Goal: Task Accomplishment & Management: Manage account settings

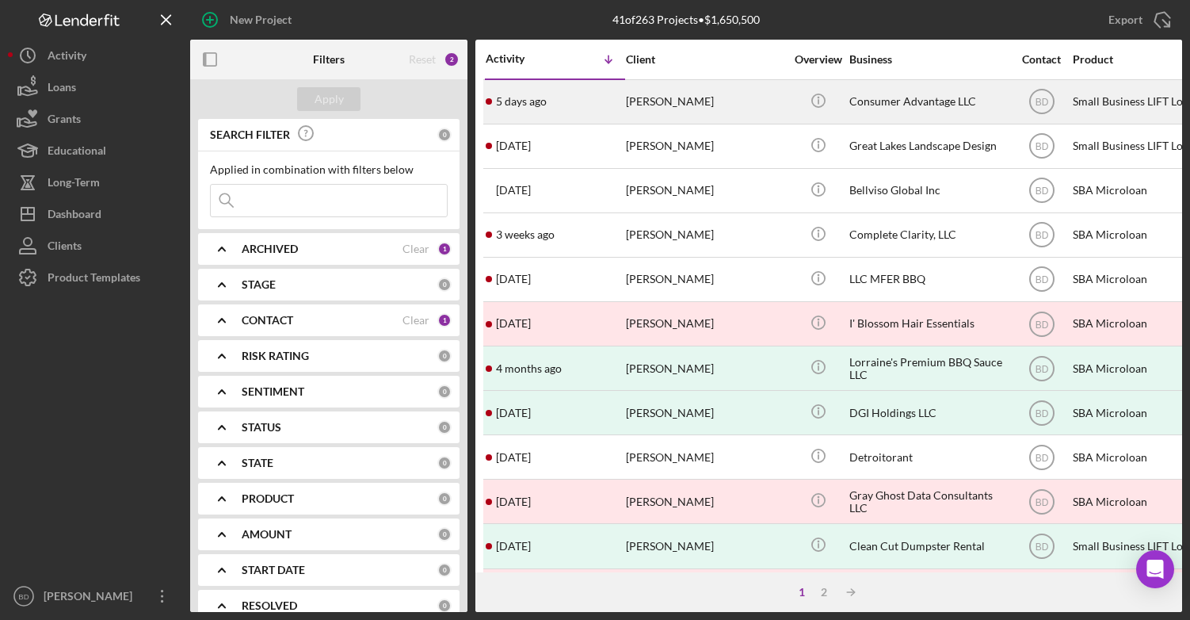
click at [671, 102] on div "[PERSON_NAME]" at bounding box center [705, 102] width 159 height 42
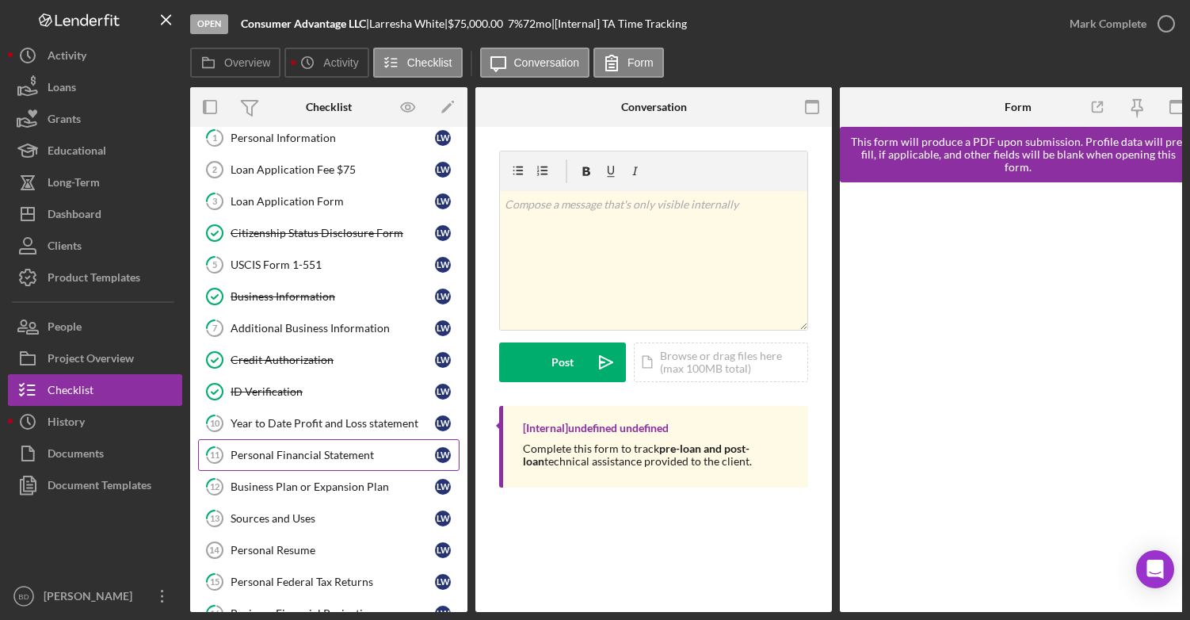
scroll to position [79, 0]
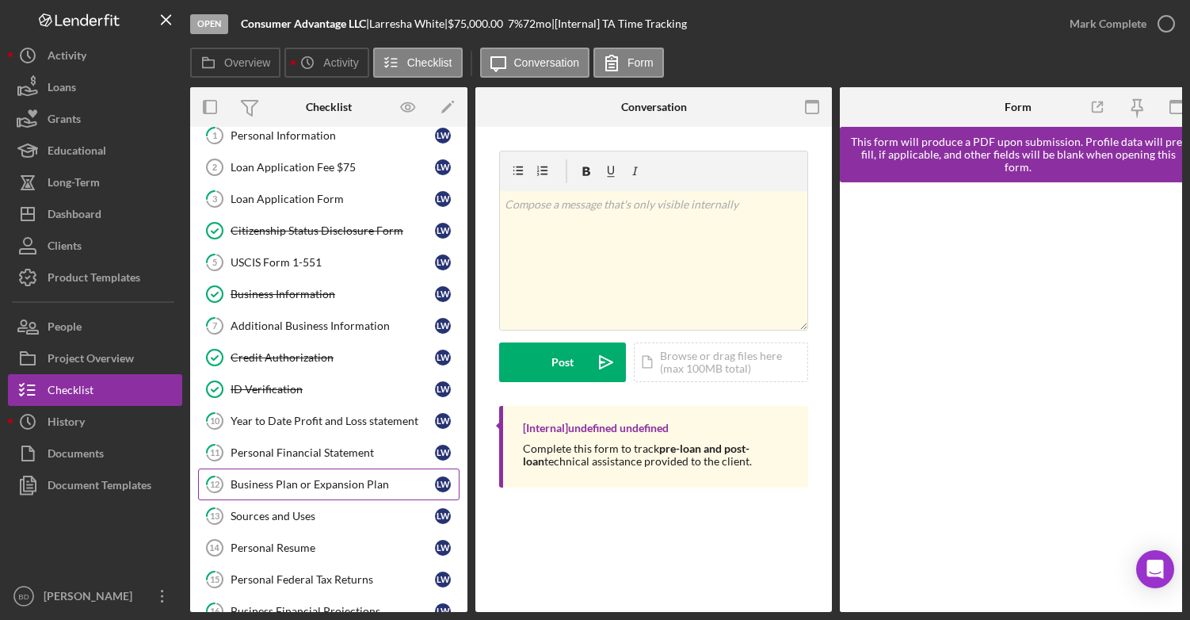
click at [311, 483] on div "Business Plan or Expansion Plan" at bounding box center [333, 484] width 204 height 13
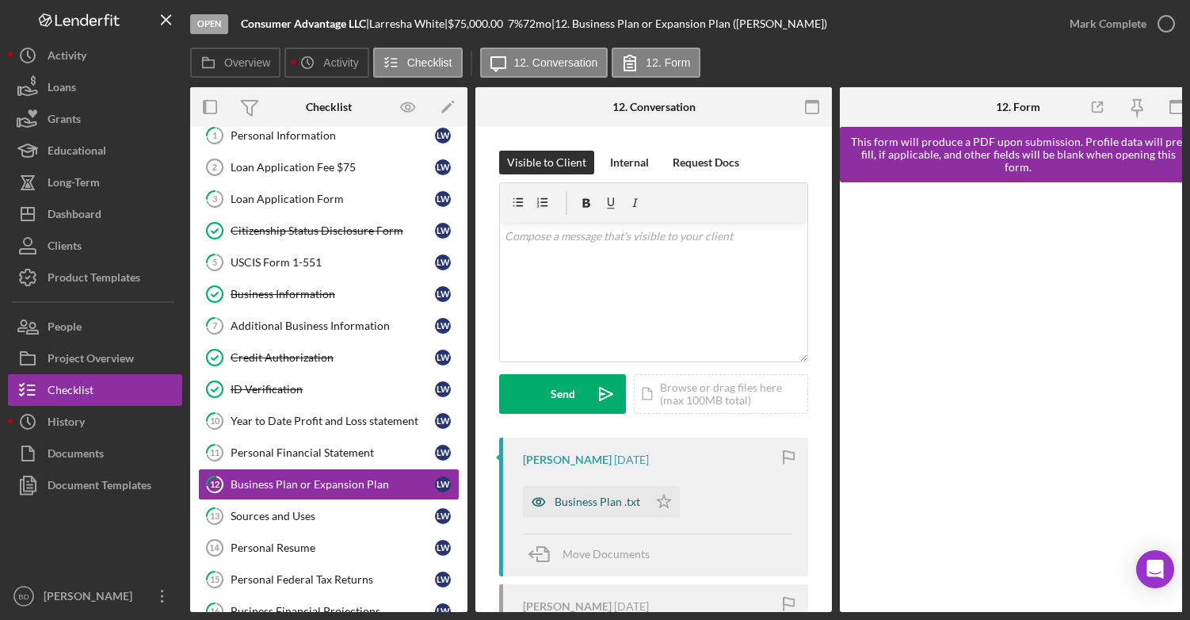
click at [597, 501] on div "Business Plan .txt" at bounding box center [598, 501] width 86 height 13
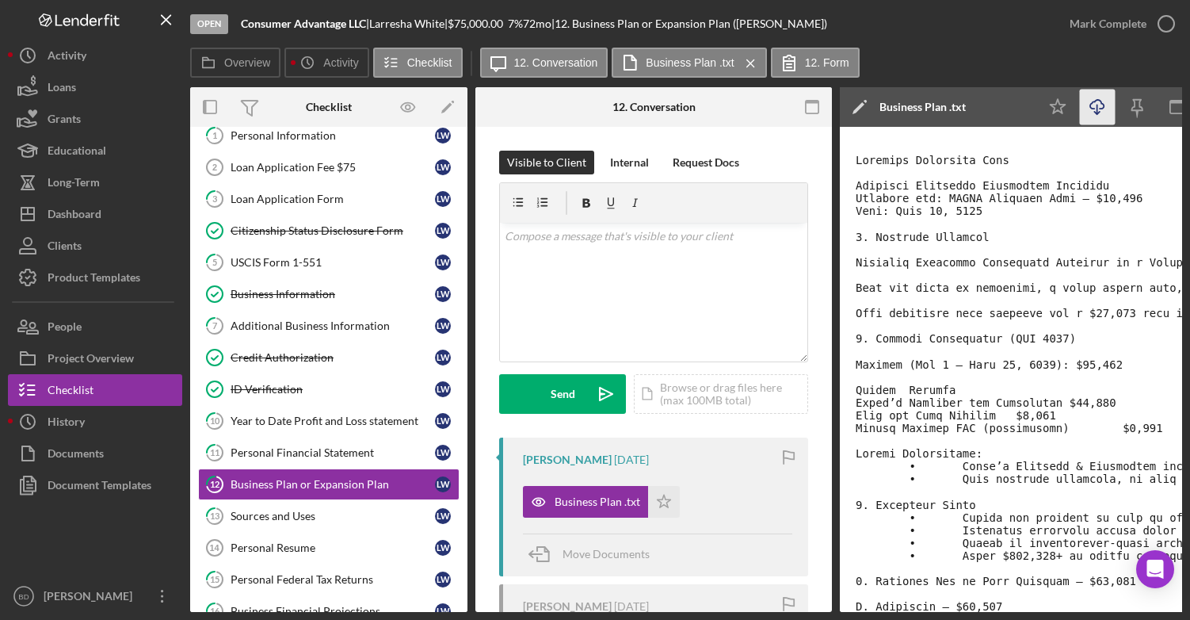
click at [1102, 103] on icon "button" at bounding box center [1097, 104] width 13 height 9
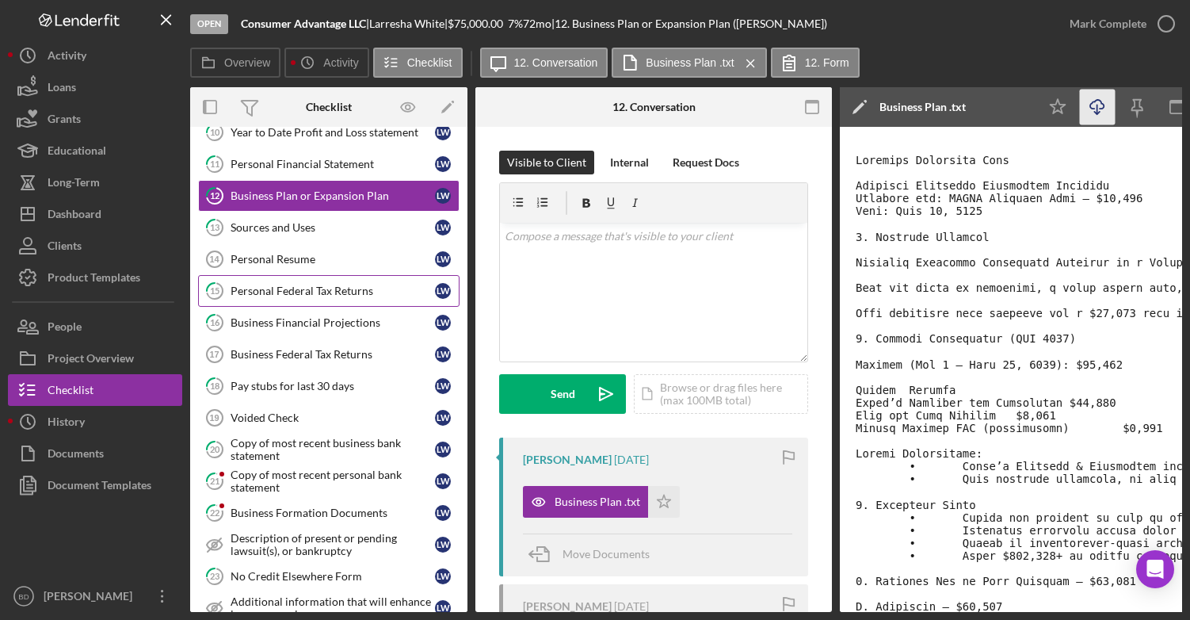
scroll to position [376, 0]
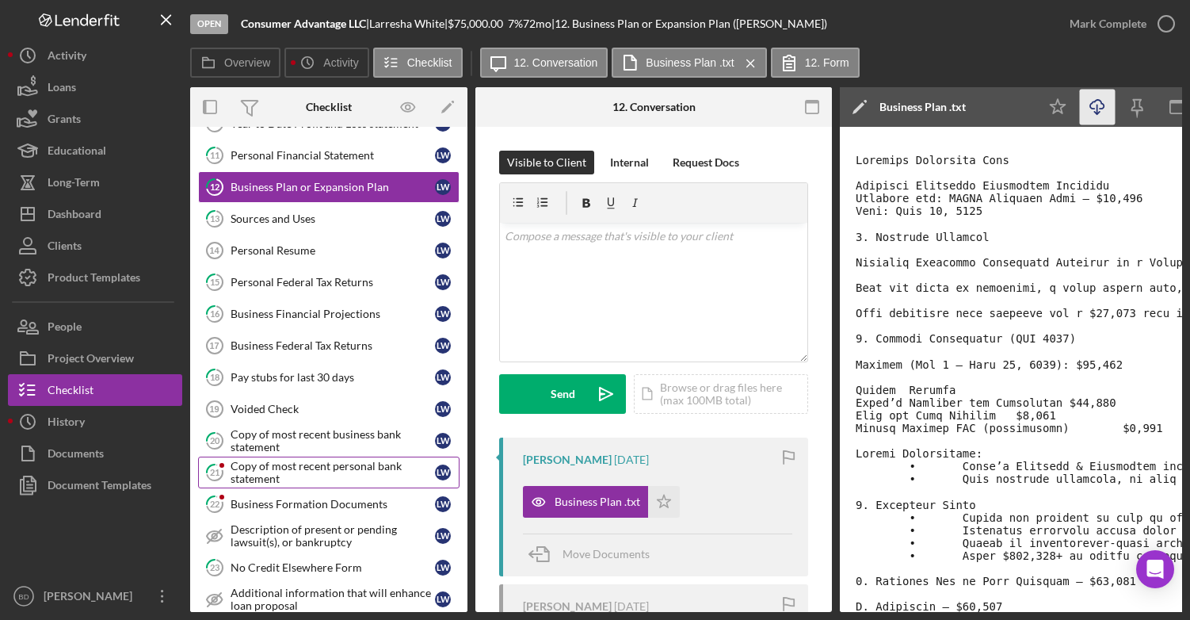
click at [292, 470] on div "Copy of most recent personal bank statement" at bounding box center [333, 472] width 204 height 25
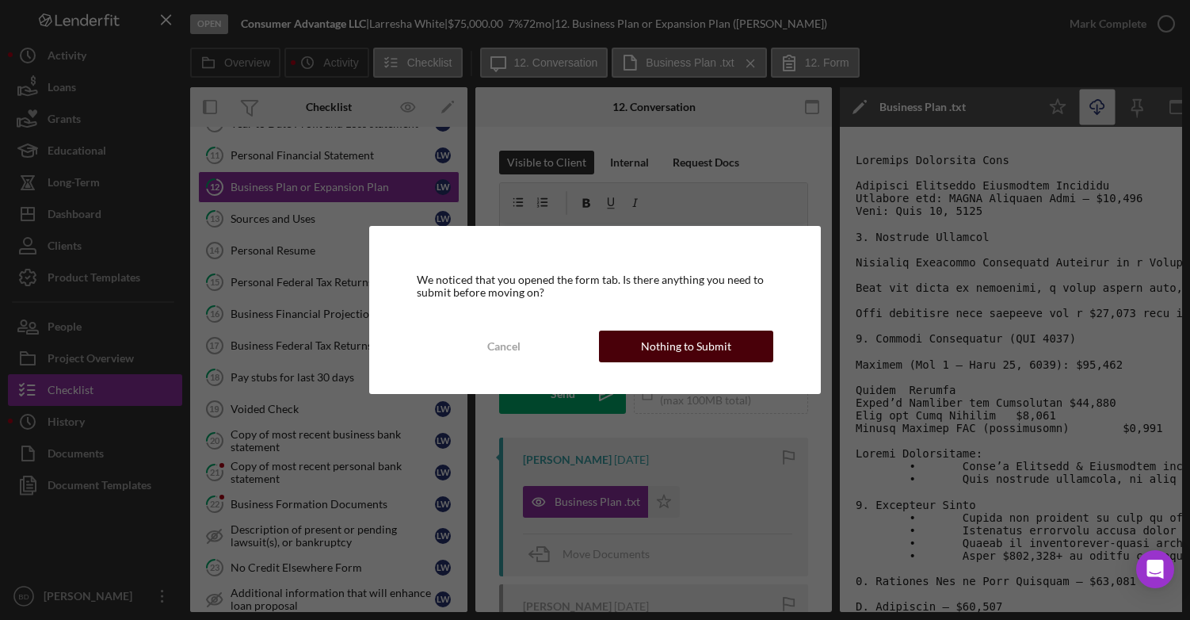
click at [717, 350] on div "Nothing to Submit" at bounding box center [686, 347] width 90 height 32
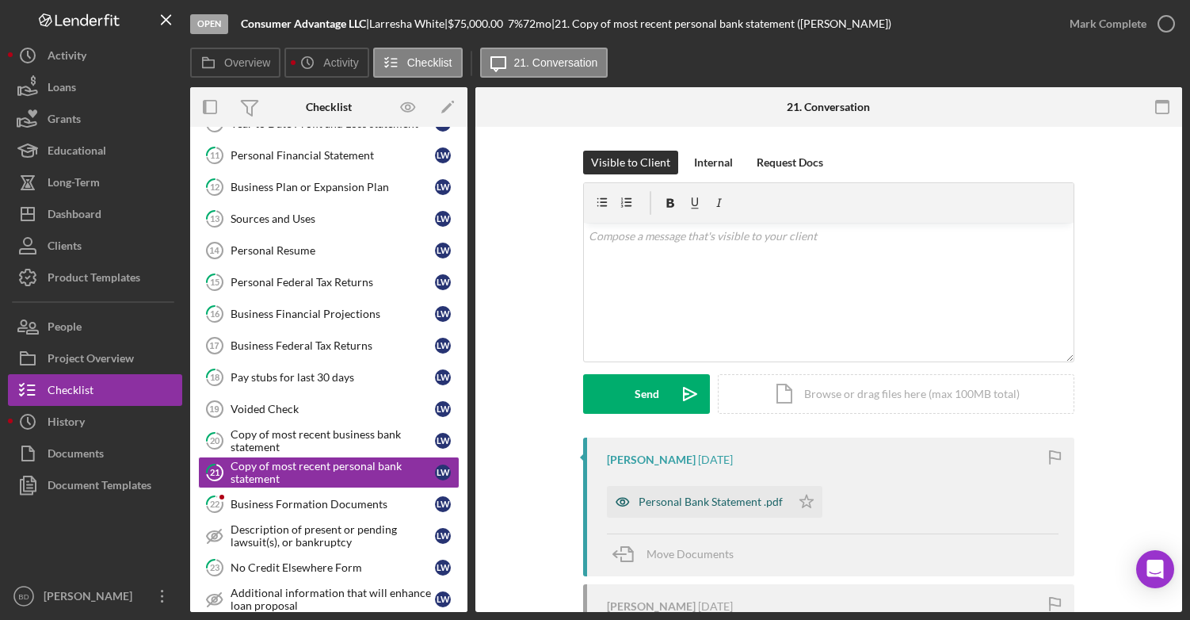
click at [648, 501] on div "Personal Bank Statement .pdf" at bounding box center [711, 501] width 144 height 13
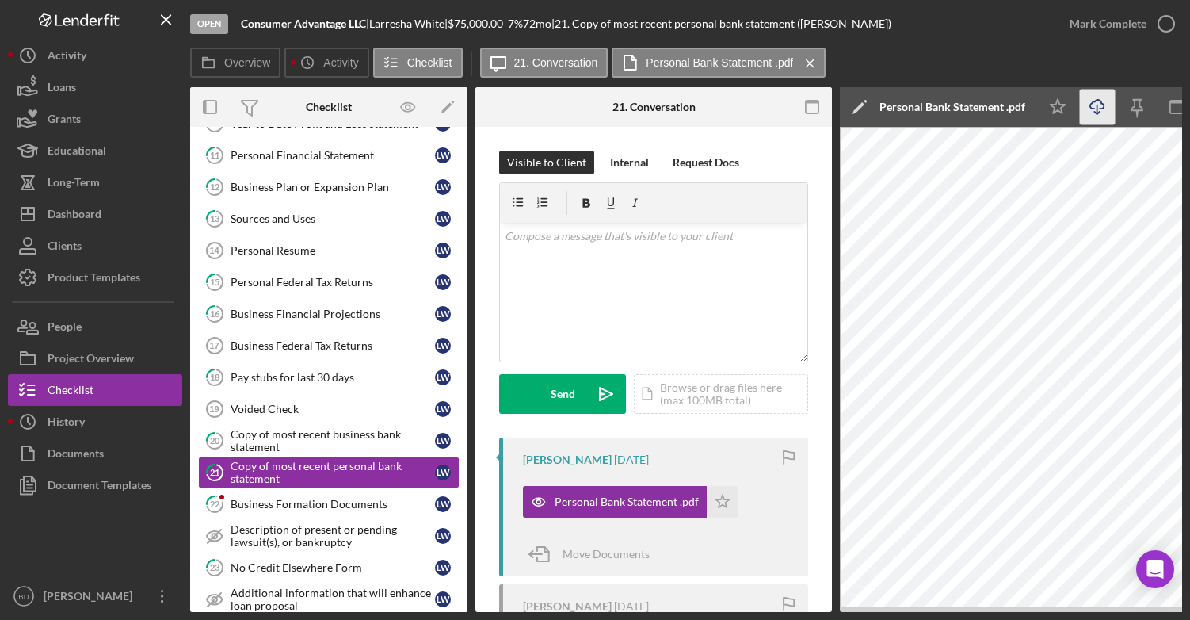
click at [1089, 115] on icon "Icon/Download" at bounding box center [1098, 108] width 36 height 36
click at [353, 441] on div "Copy of most recent business bank statement" at bounding box center [333, 440] width 204 height 25
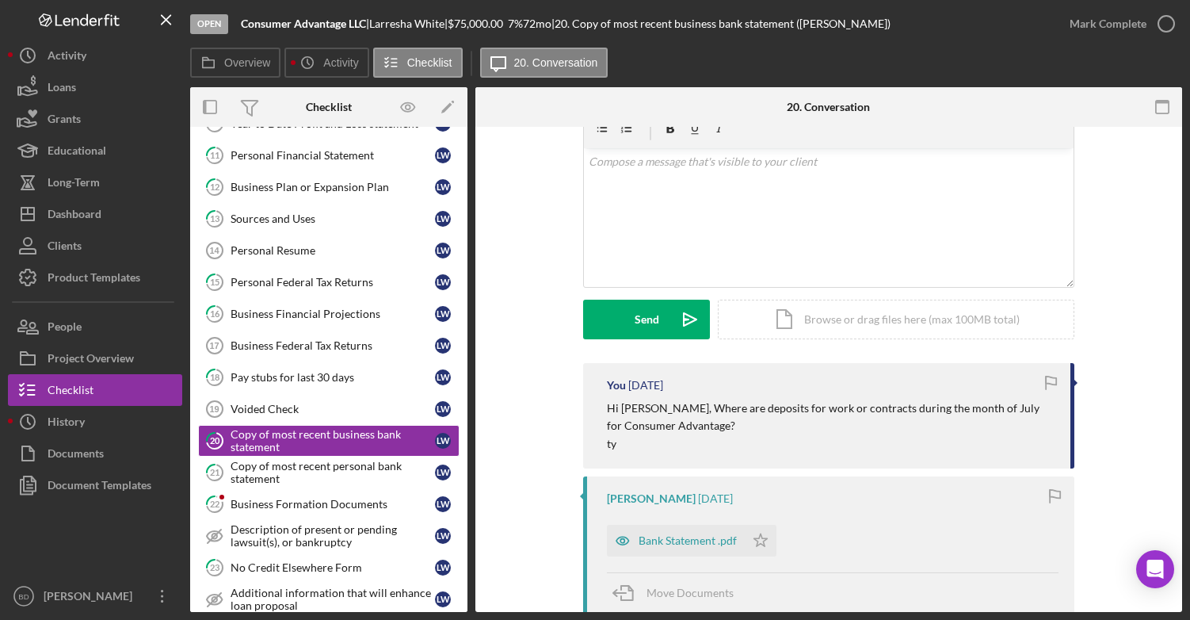
scroll to position [99, 0]
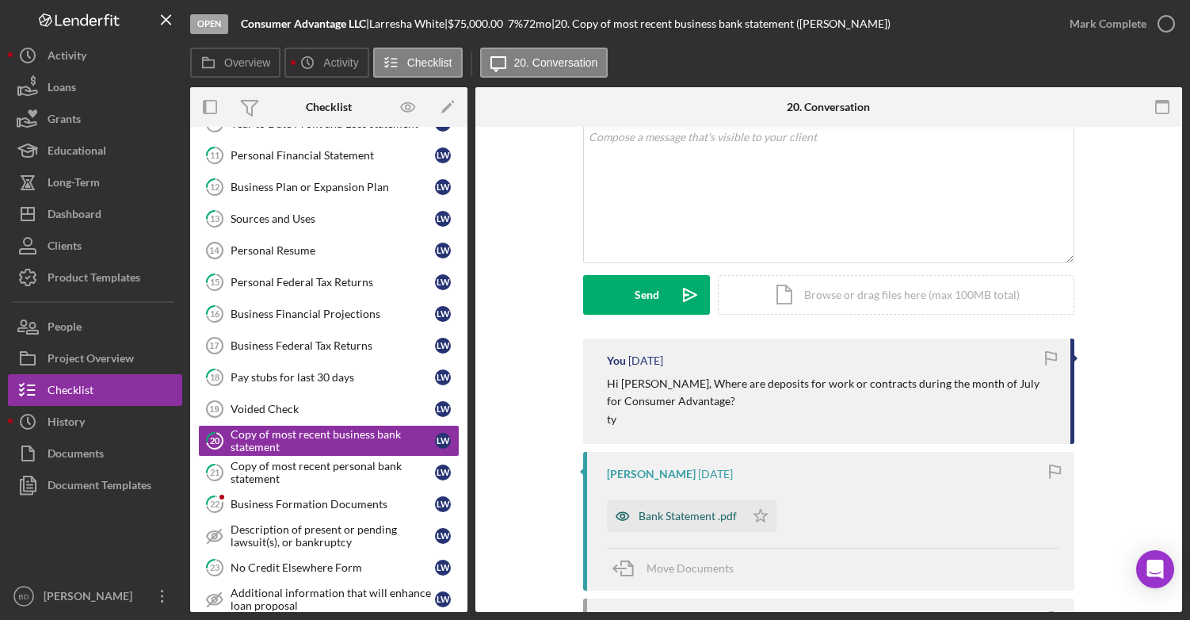
click at [690, 519] on div "Bank Statement .pdf" at bounding box center [688, 516] width 98 height 13
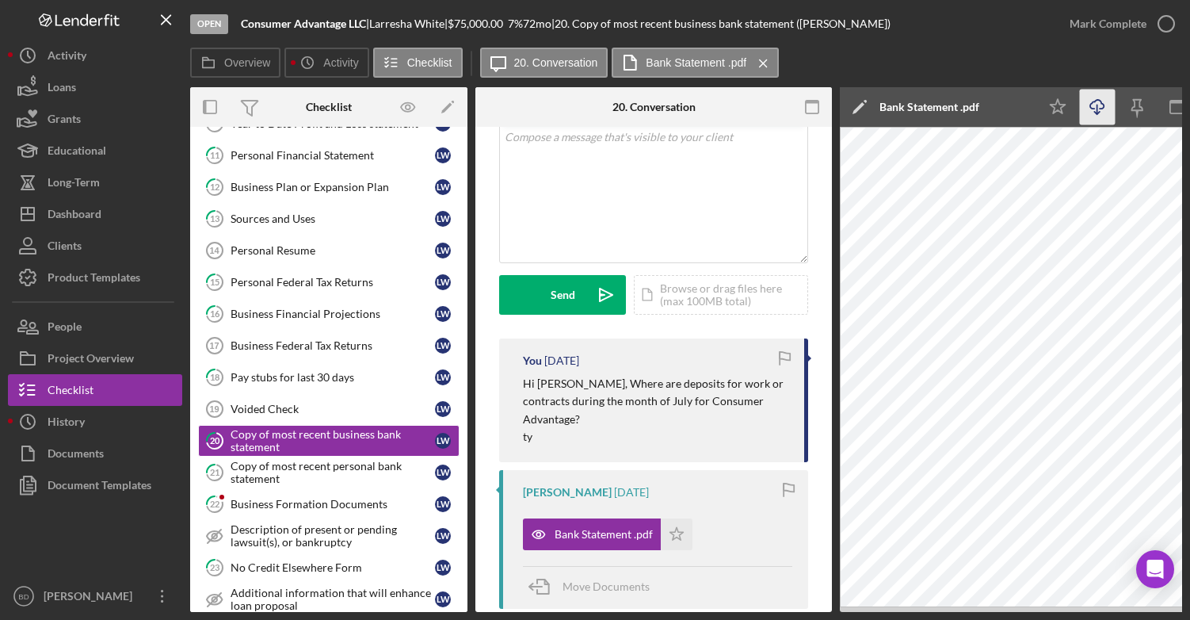
click at [1102, 109] on icon "button" at bounding box center [1097, 104] width 13 height 9
click at [361, 507] on div "Business Formation Documents" at bounding box center [333, 504] width 204 height 13
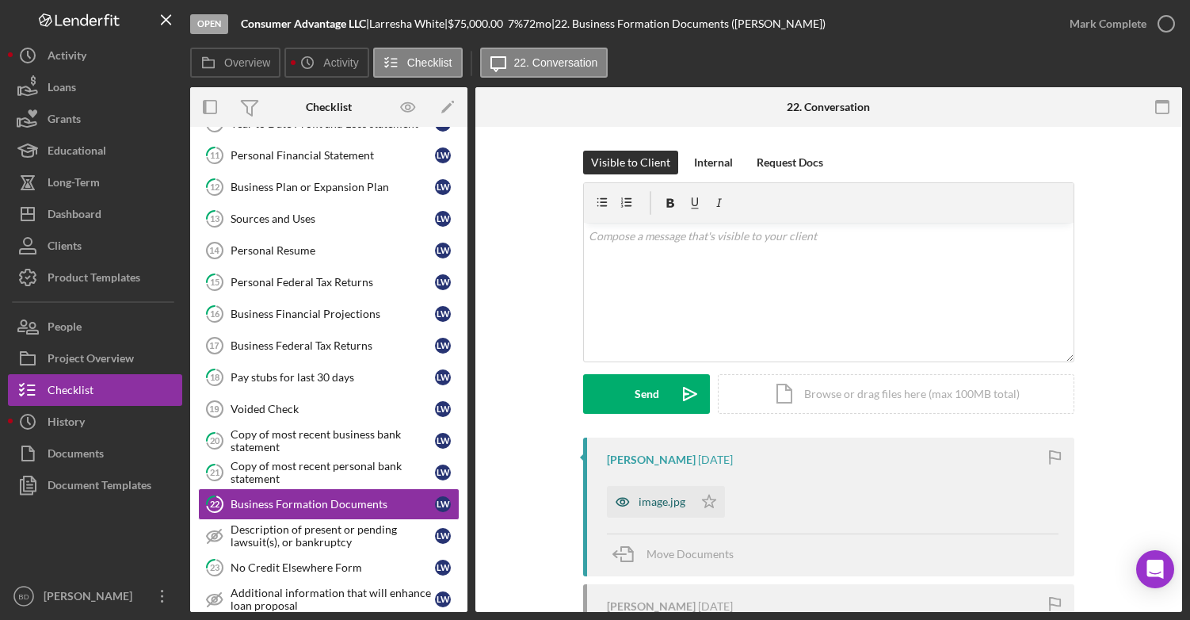
click at [654, 497] on div "image.jpg" at bounding box center [662, 501] width 47 height 13
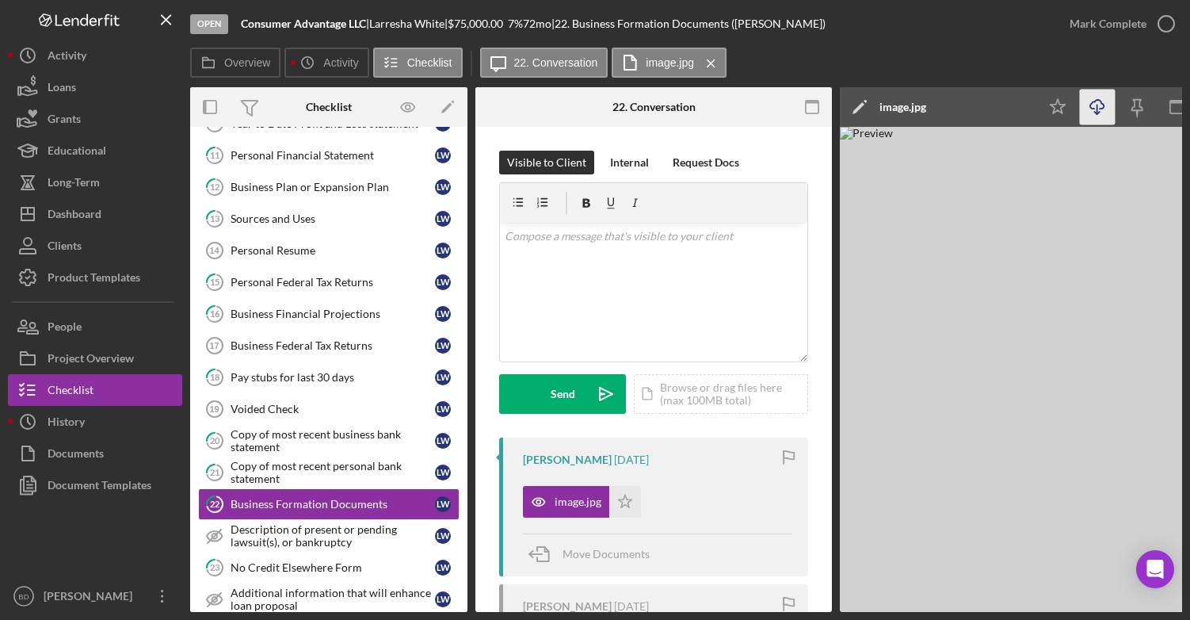
click at [1103, 113] on icon "Icon/Download" at bounding box center [1098, 108] width 36 height 36
